Goal: Task Accomplishment & Management: Manage account settings

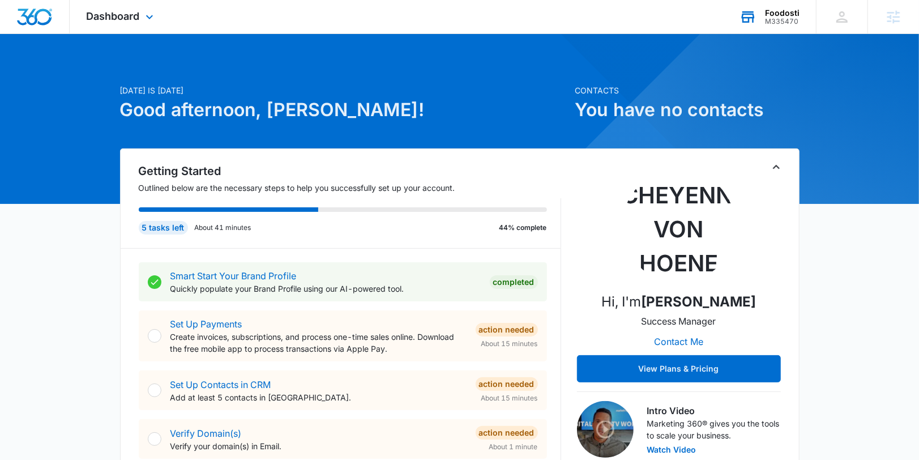
click at [750, 10] on icon at bounding box center [747, 16] width 17 height 17
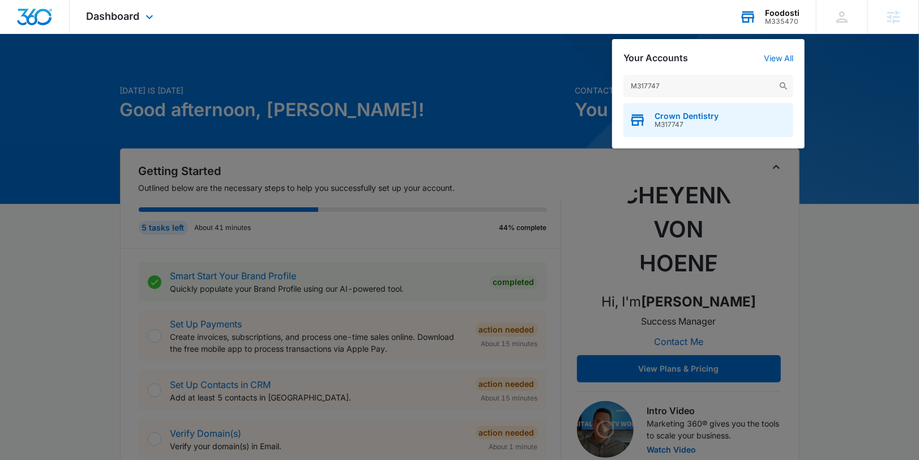
type input "M317747"
click at [702, 109] on div "Crown Dentistry M317747" at bounding box center [708, 120] width 170 height 34
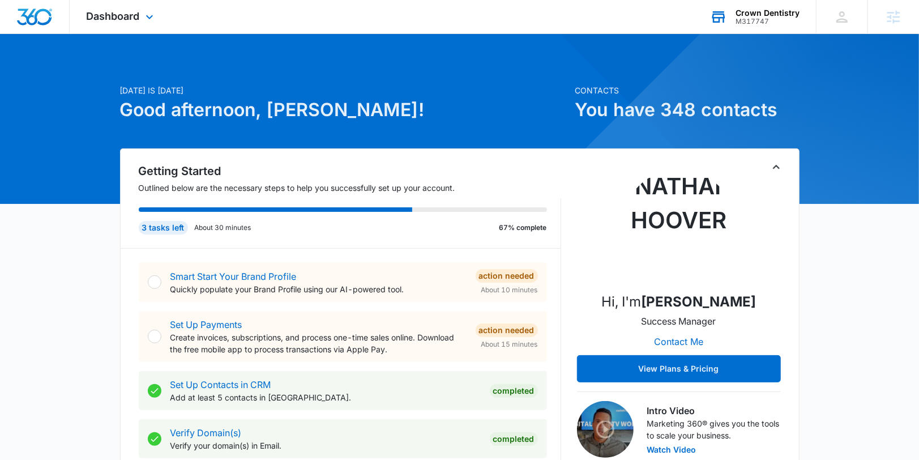
click at [129, 25] on div "Dashboard Apps Reputation Websites Forms CRM Email Social Shop Content Ads Inte…" at bounding box center [122, 16] width 104 height 33
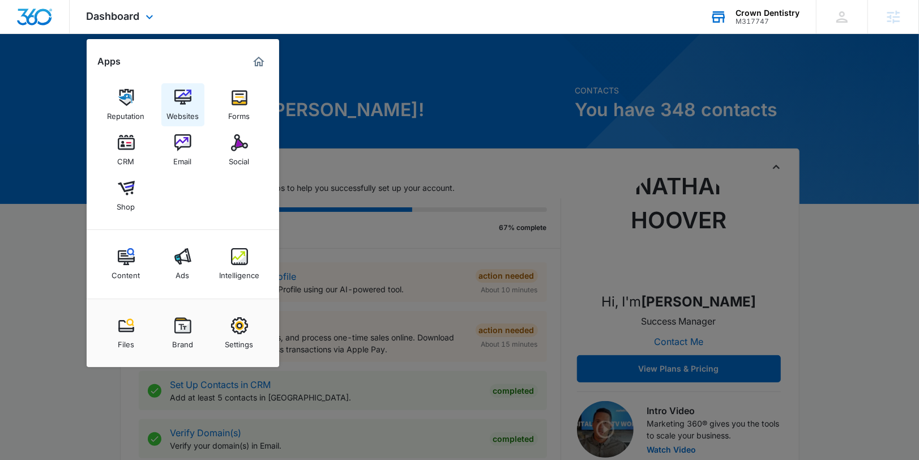
click at [185, 103] on img at bounding box center [182, 97] width 17 height 17
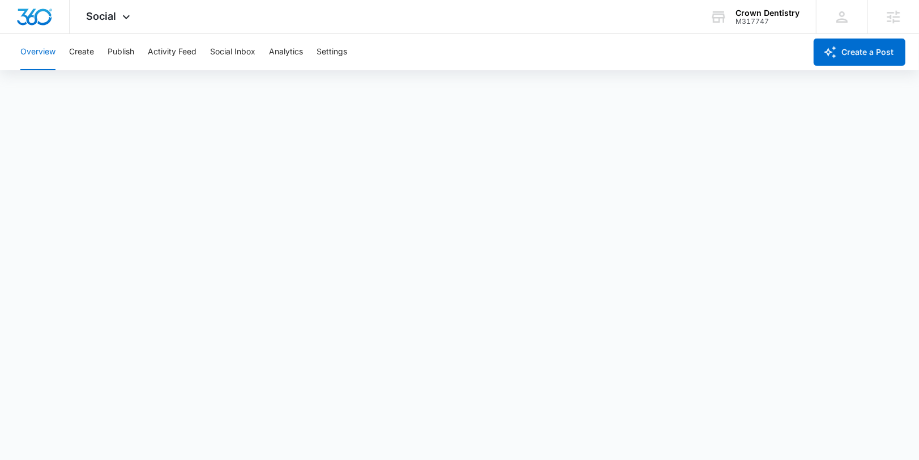
click at [106, 50] on div "Overview Create Publish Activity Feed Social Inbox Analytics Settings" at bounding box center [410, 52] width 792 height 36
click at [123, 52] on button "Publish" at bounding box center [121, 52] width 27 height 36
click at [98, 81] on button "Schedules" at bounding box center [86, 87] width 38 height 32
click at [64, 54] on div "Overview Create Publish Activity Feed Social Inbox Analytics Settings" at bounding box center [410, 52] width 792 height 36
click at [90, 53] on button "Create" at bounding box center [81, 52] width 25 height 36
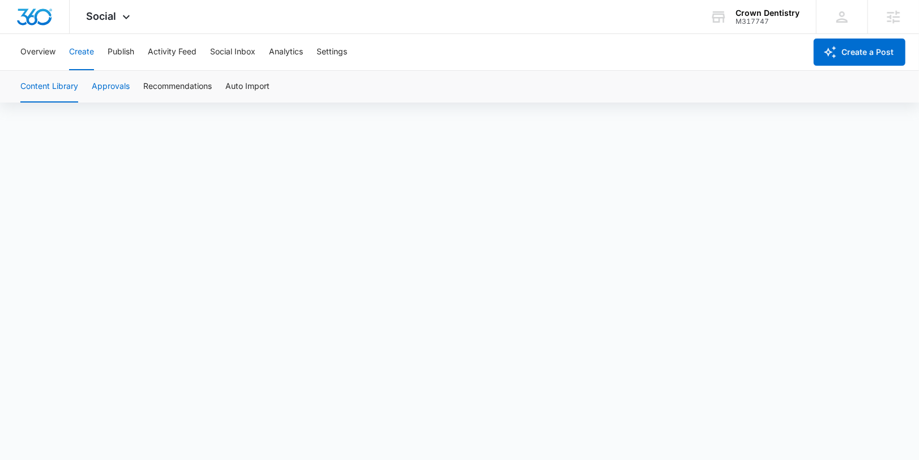
click at [119, 86] on button "Approvals" at bounding box center [111, 87] width 38 height 32
click at [128, 20] on icon at bounding box center [126, 20] width 14 height 14
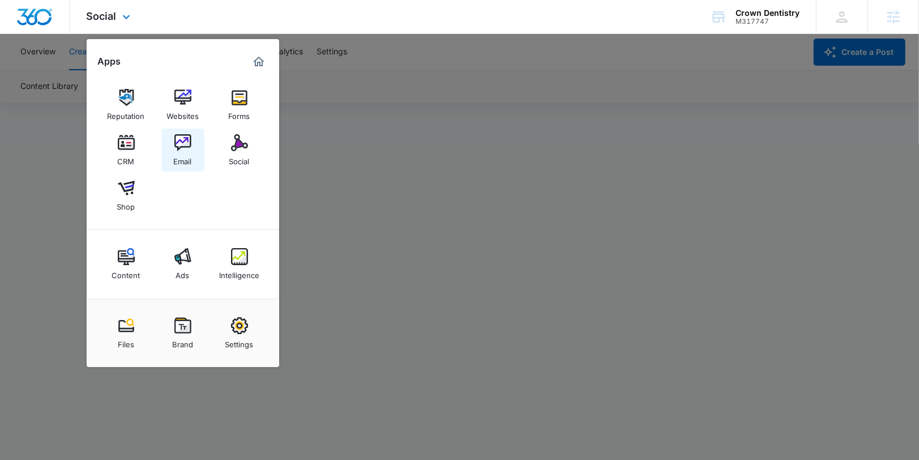
click at [189, 161] on div "Email" at bounding box center [183, 158] width 18 height 15
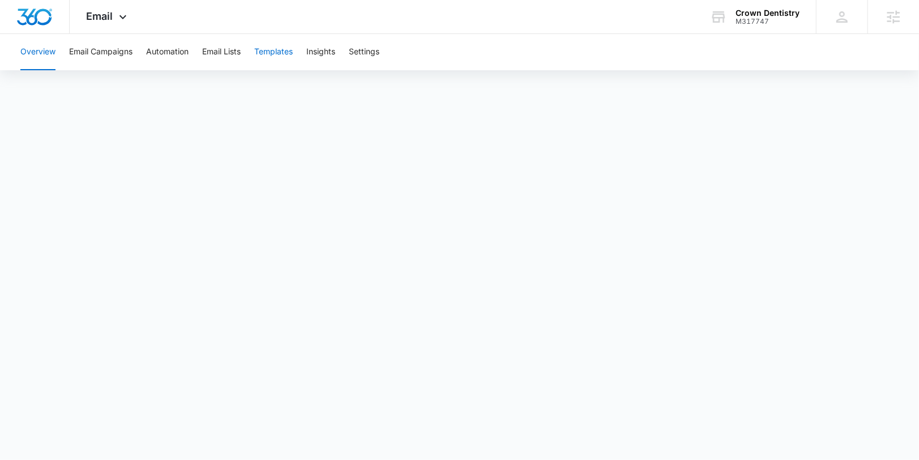
click at [278, 47] on button "Templates" at bounding box center [273, 52] width 38 height 36
click at [122, 61] on button "Email Campaigns" at bounding box center [100, 52] width 63 height 36
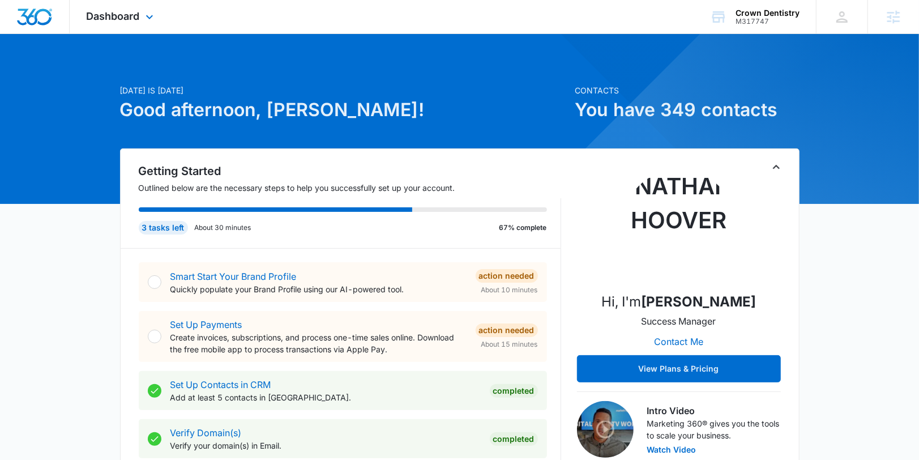
click at [109, 23] on div "Dashboard Apps Reputation Websites Forms CRM Email Social Shop Content Ads Inte…" at bounding box center [122, 16] width 104 height 33
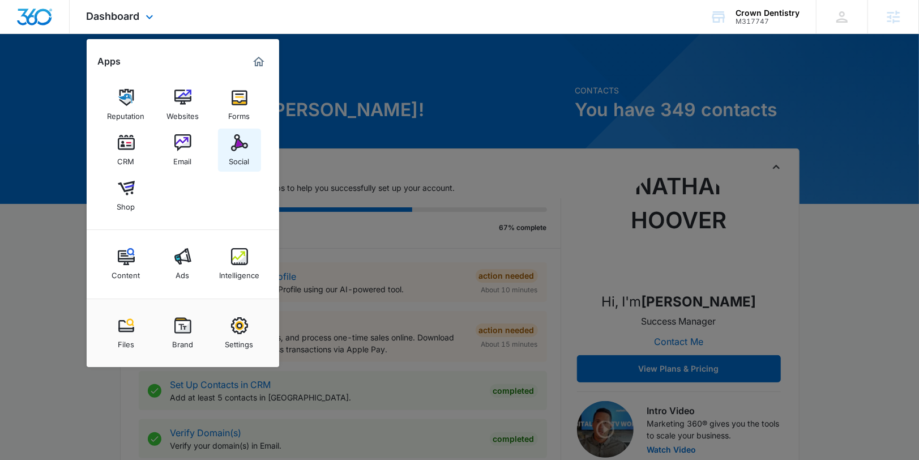
click at [248, 153] on div "Social" at bounding box center [239, 158] width 20 height 15
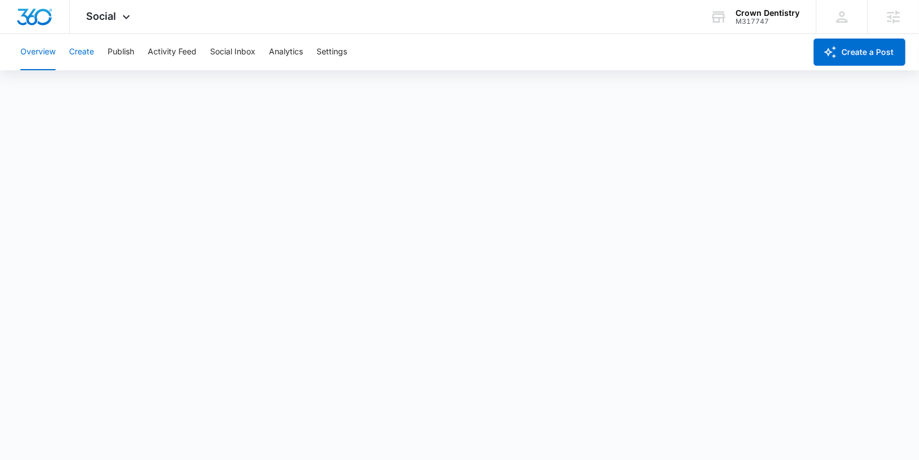
click at [90, 54] on button "Create" at bounding box center [81, 52] width 25 height 36
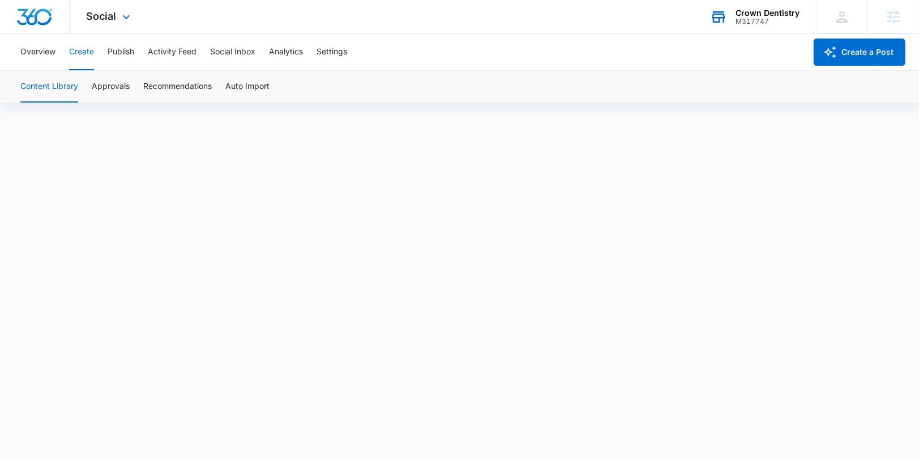
click at [773, 3] on div "Crown Dentistry M317747 Your Accounts View All" at bounding box center [754, 16] width 123 height 33
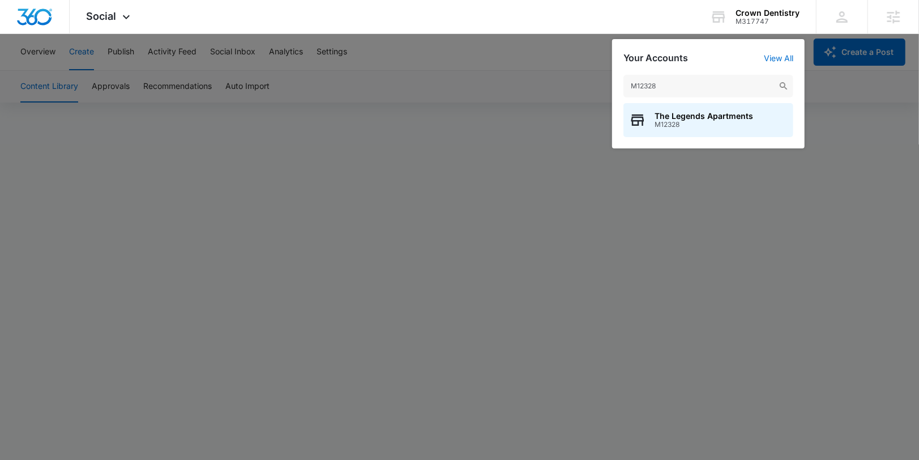
type input "M12328"
click at [710, 118] on span "The Legends Apartments" at bounding box center [703, 116] width 98 height 9
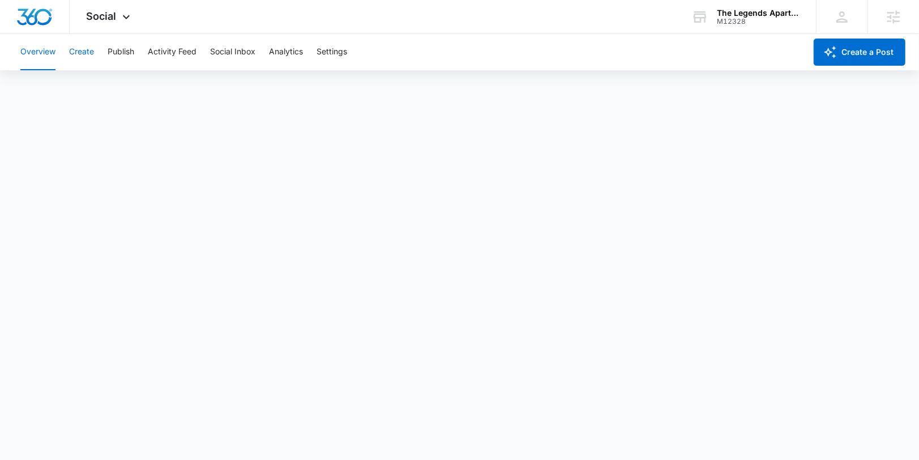
click at [84, 54] on button "Create" at bounding box center [81, 52] width 25 height 36
click at [116, 77] on button "Approvals" at bounding box center [111, 87] width 38 height 32
